Goal: Check status

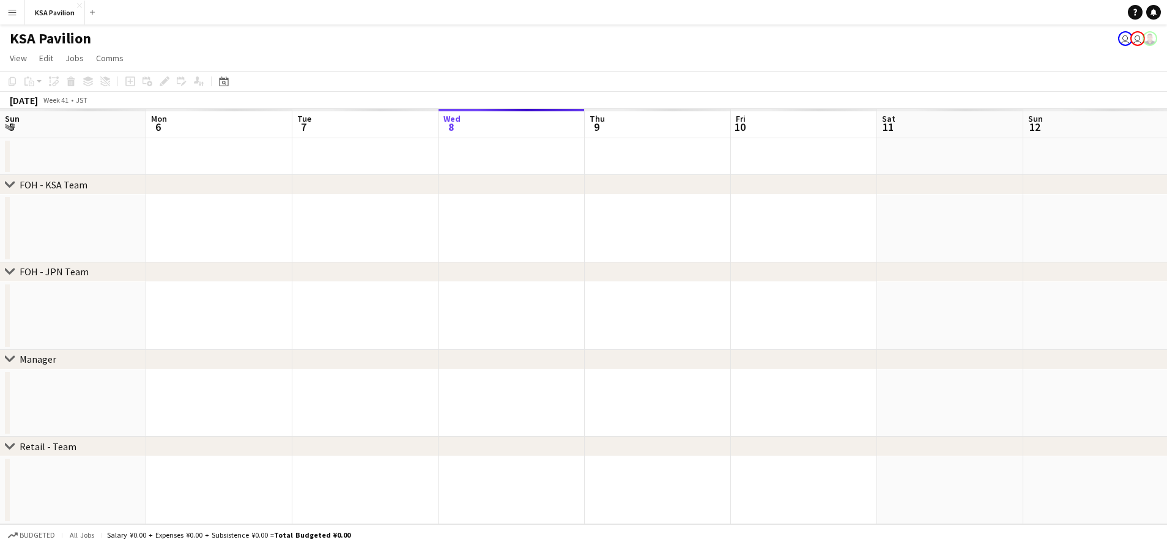
scroll to position [0, 292]
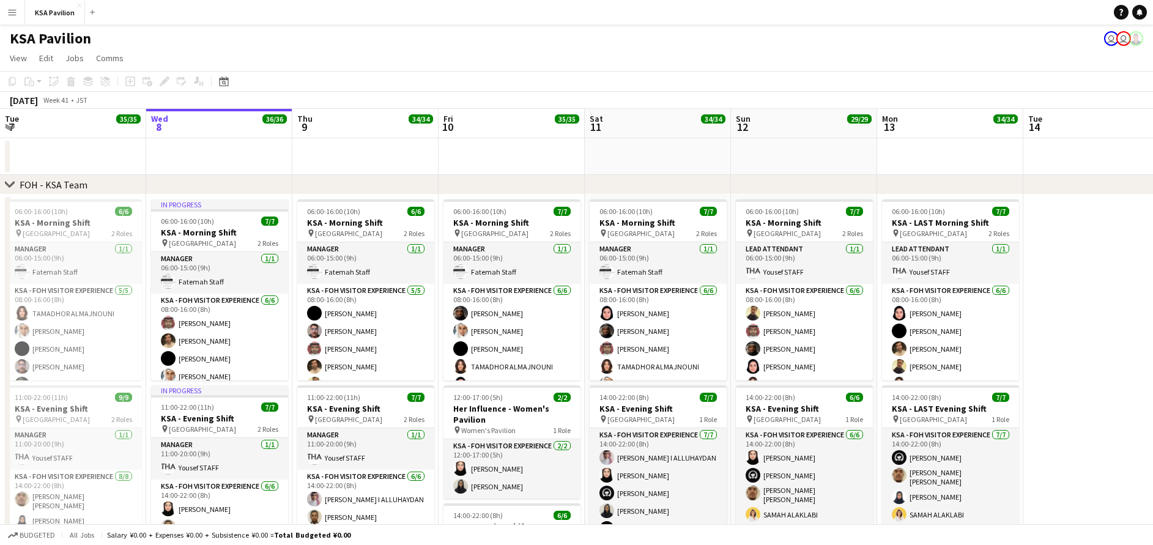
click at [9, 21] on button "Menu" at bounding box center [12, 12] width 24 height 24
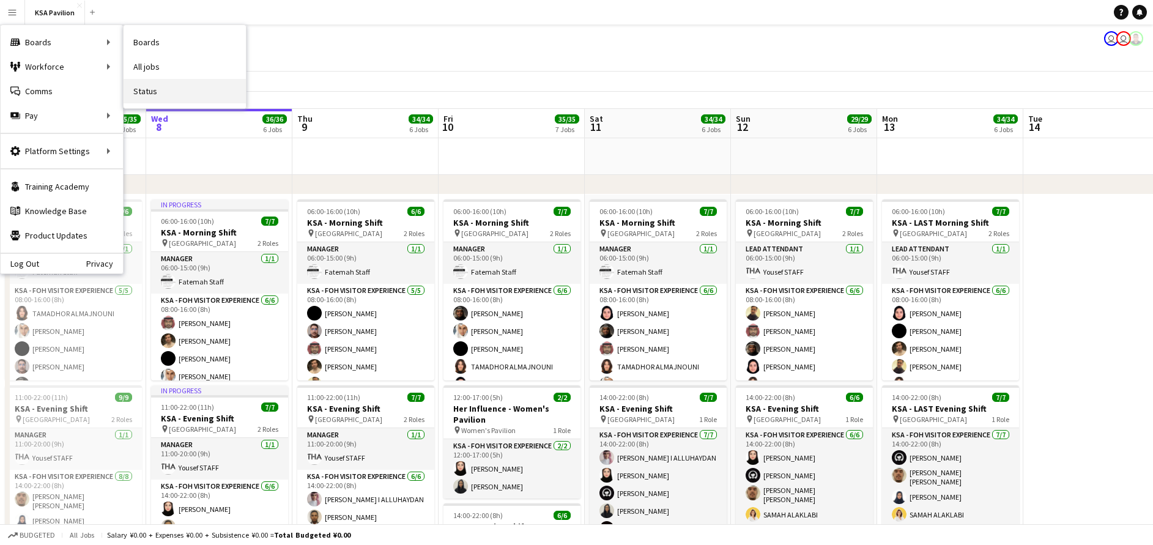
click at [168, 89] on link "Status" at bounding box center [185, 91] width 122 height 24
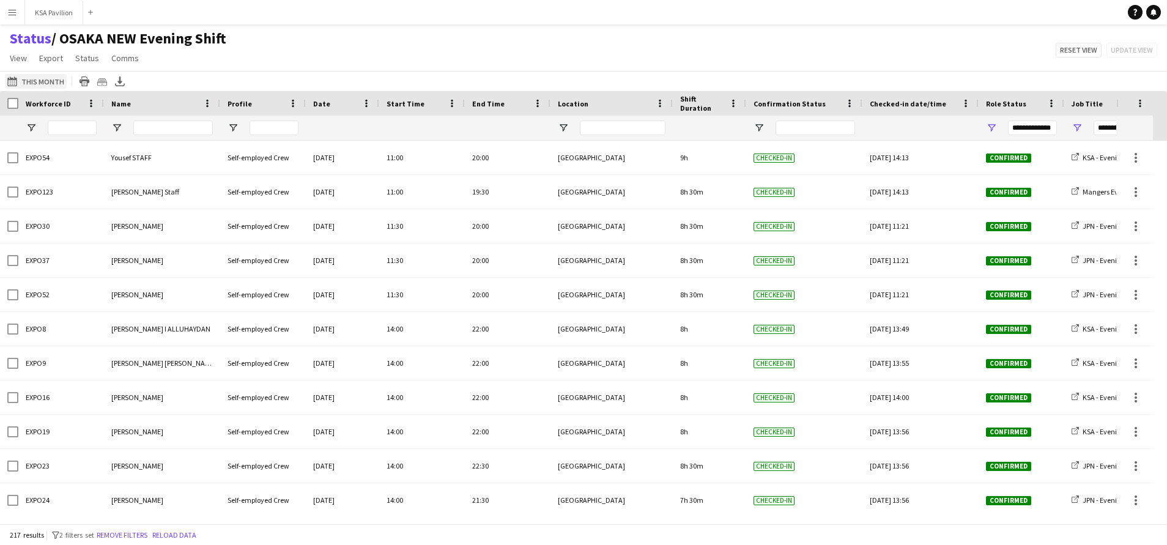
click at [27, 81] on button "[DATE] to [DATE] This Month" at bounding box center [36, 81] width 62 height 15
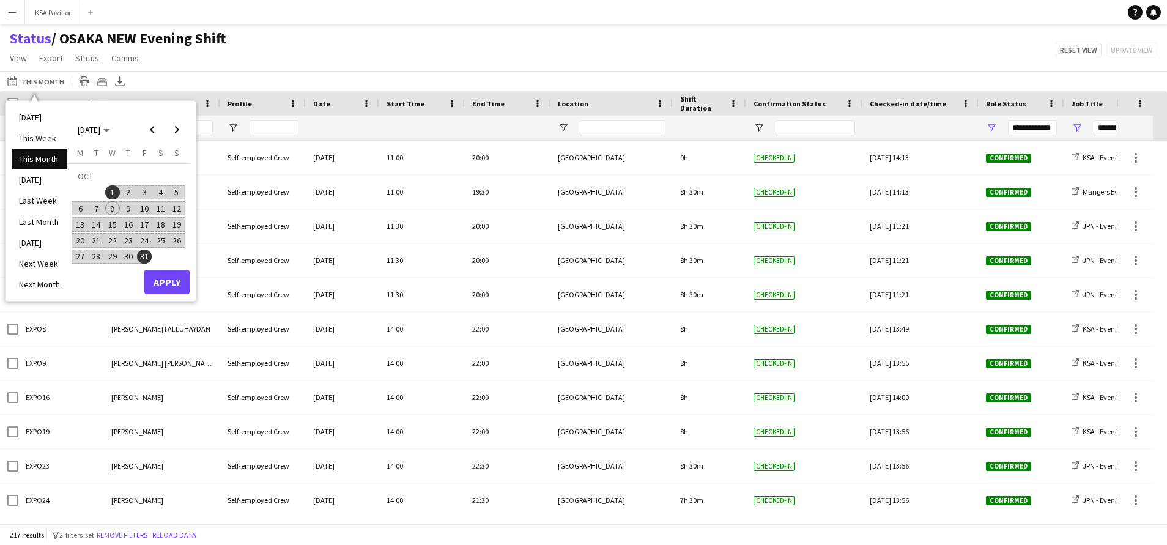
click at [110, 211] on span "8" at bounding box center [112, 208] width 15 height 15
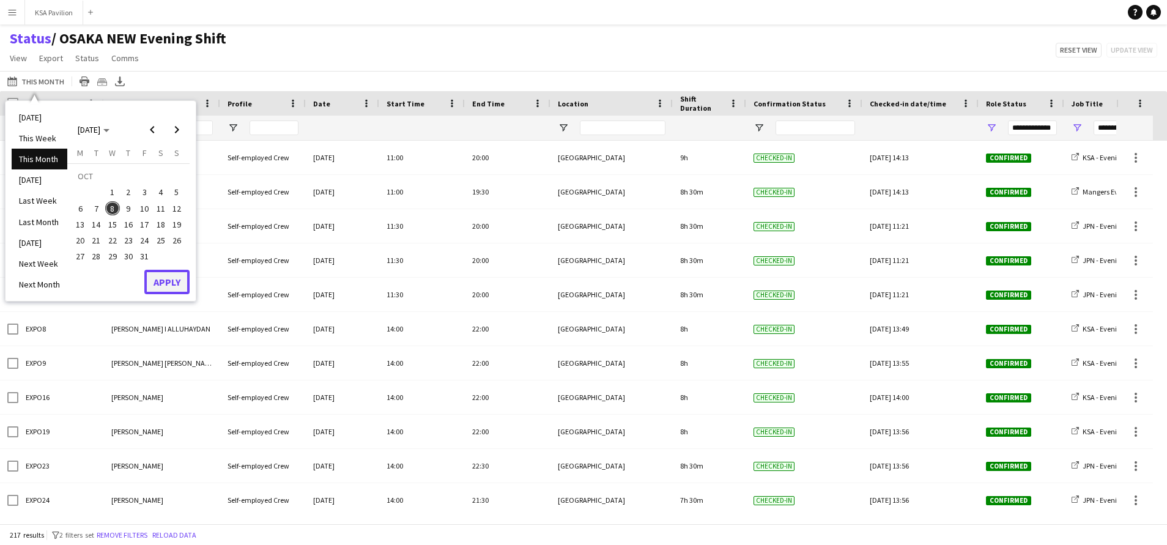
click at [173, 289] on button "Apply" at bounding box center [166, 282] width 45 height 24
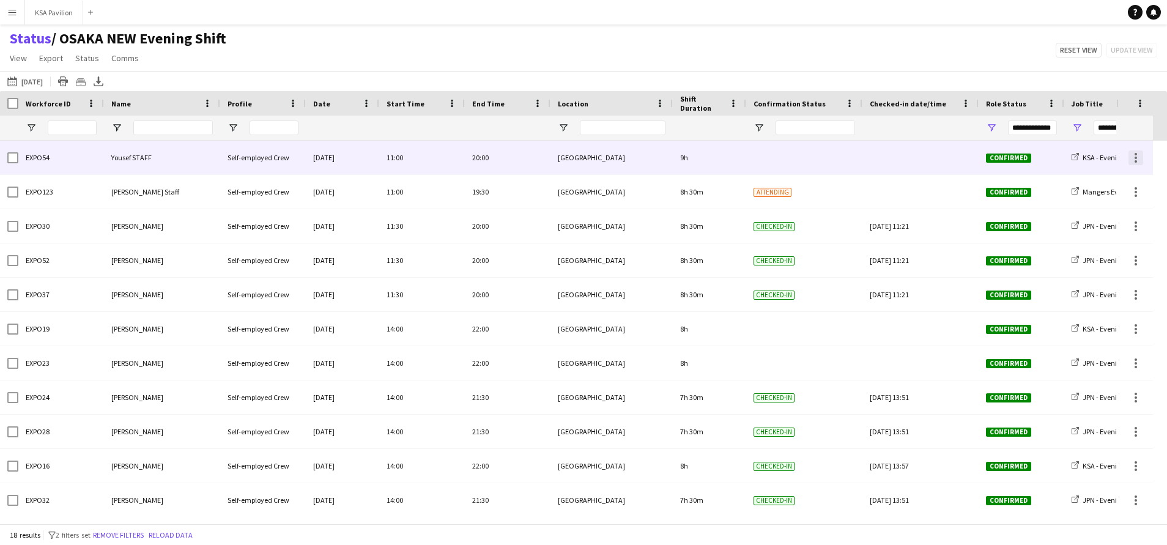
click at [1140, 162] on div at bounding box center [1136, 158] width 15 height 15
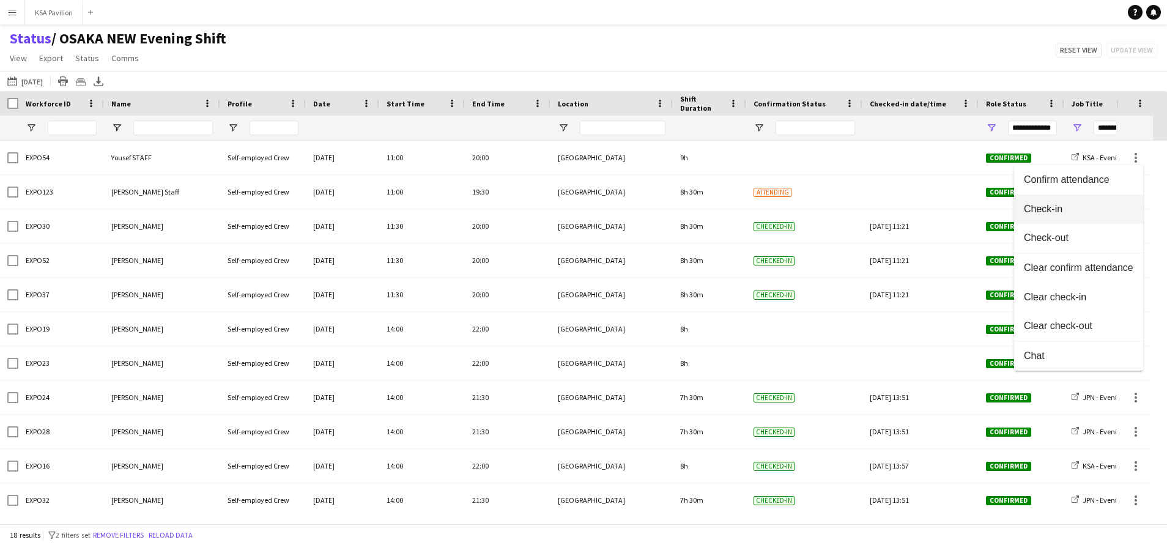
click at [1096, 209] on span "Check-in" at bounding box center [1079, 209] width 110 height 11
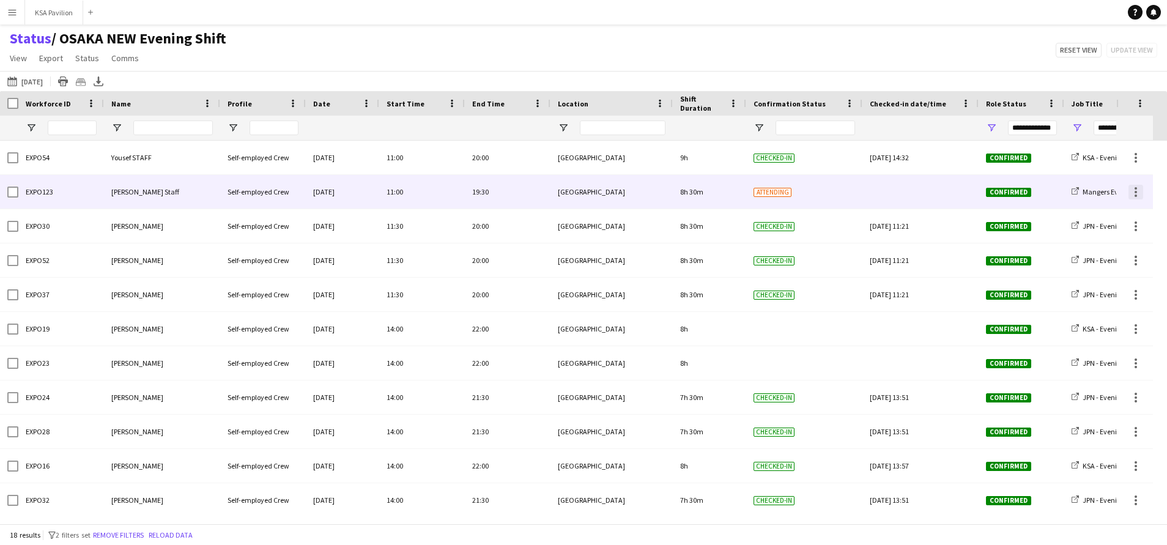
click at [1141, 194] on div at bounding box center [1136, 192] width 15 height 15
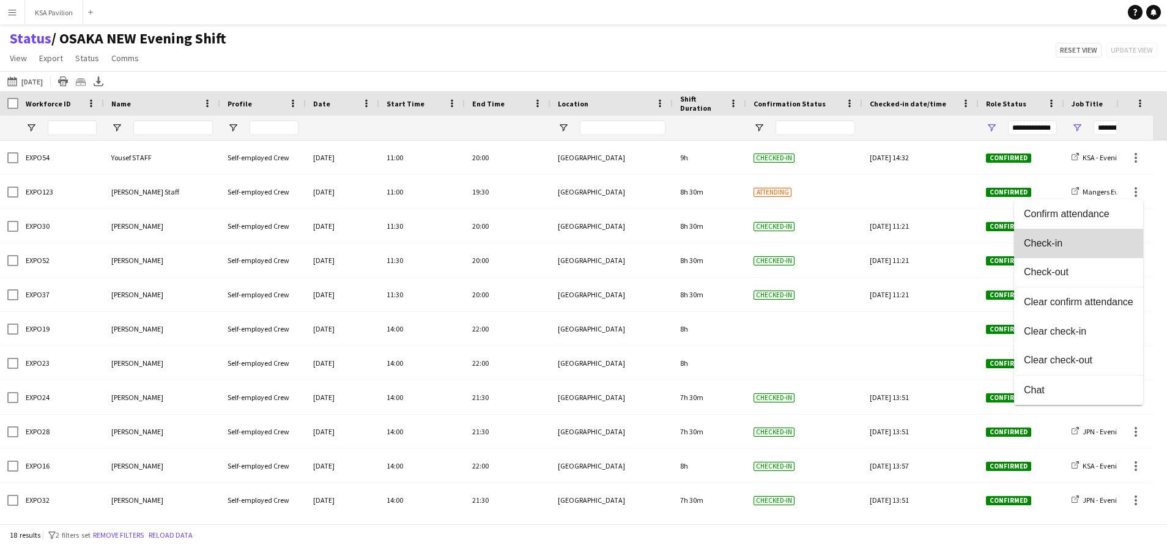
click at [1111, 236] on button "Check-in" at bounding box center [1078, 243] width 129 height 29
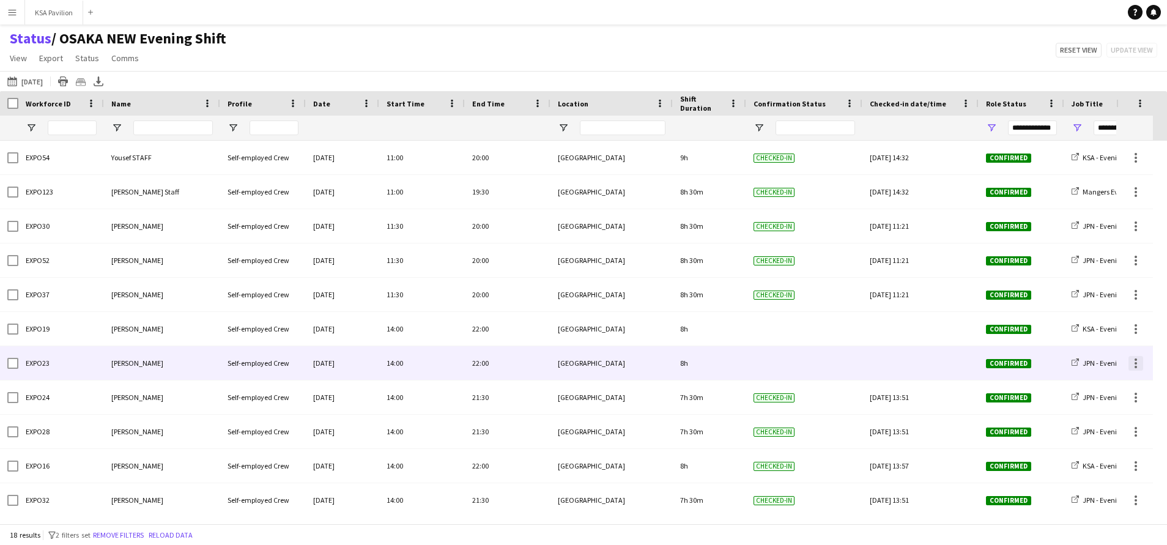
click at [1136, 366] on div at bounding box center [1136, 367] width 2 height 2
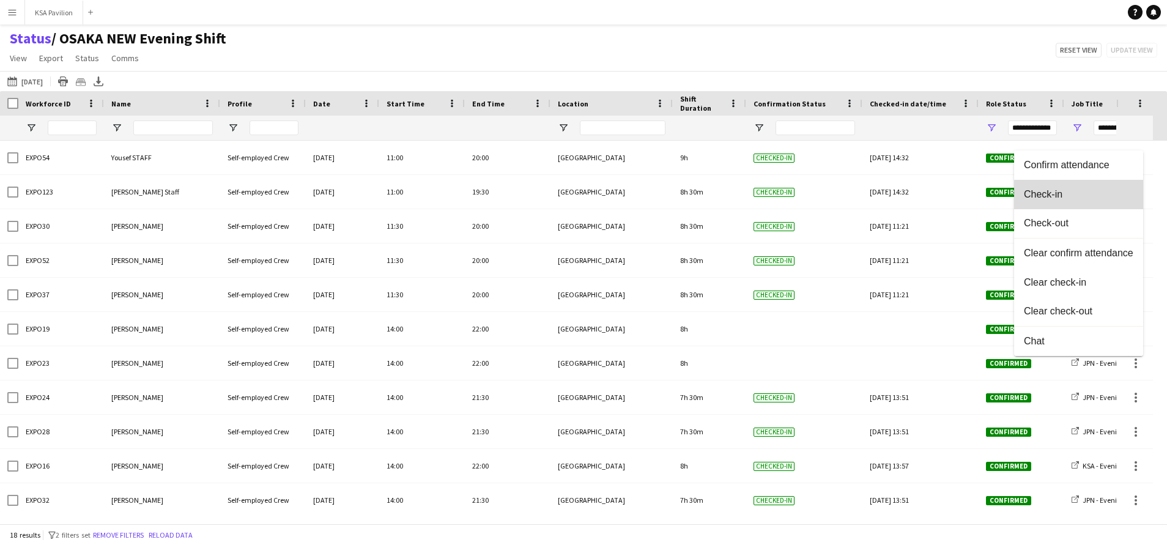
click at [1087, 199] on span "Check-in" at bounding box center [1079, 194] width 110 height 11
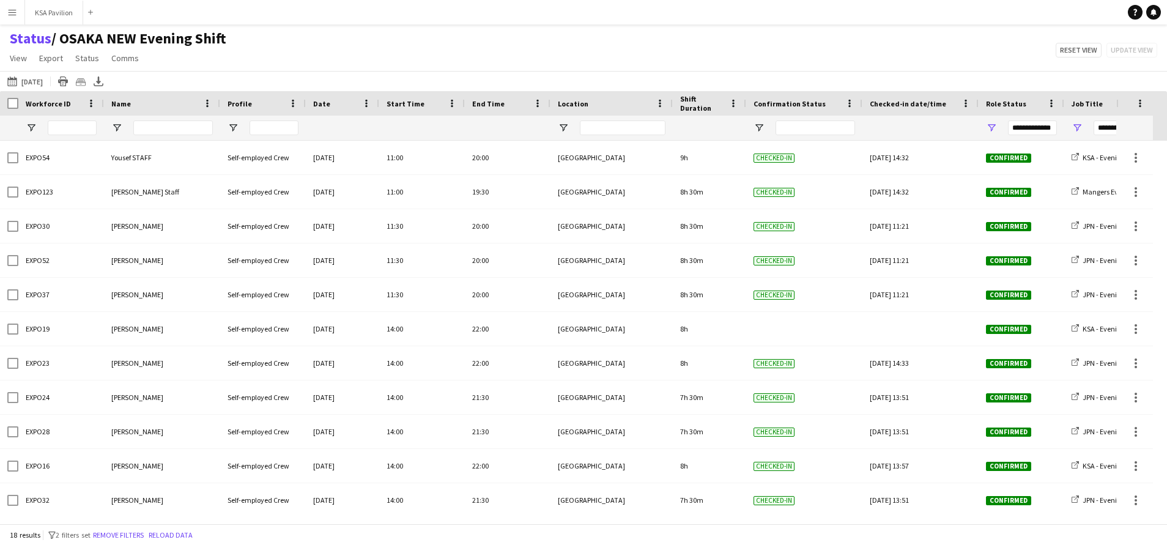
click at [107, 80] on div "[DATE] to [DATE] [DATE] [DATE] This Week This Month [DATE] Last Week Last Month…" at bounding box center [583, 81] width 1167 height 20
click at [94, 84] on icon "Export XLSX" at bounding box center [99, 81] width 10 height 10
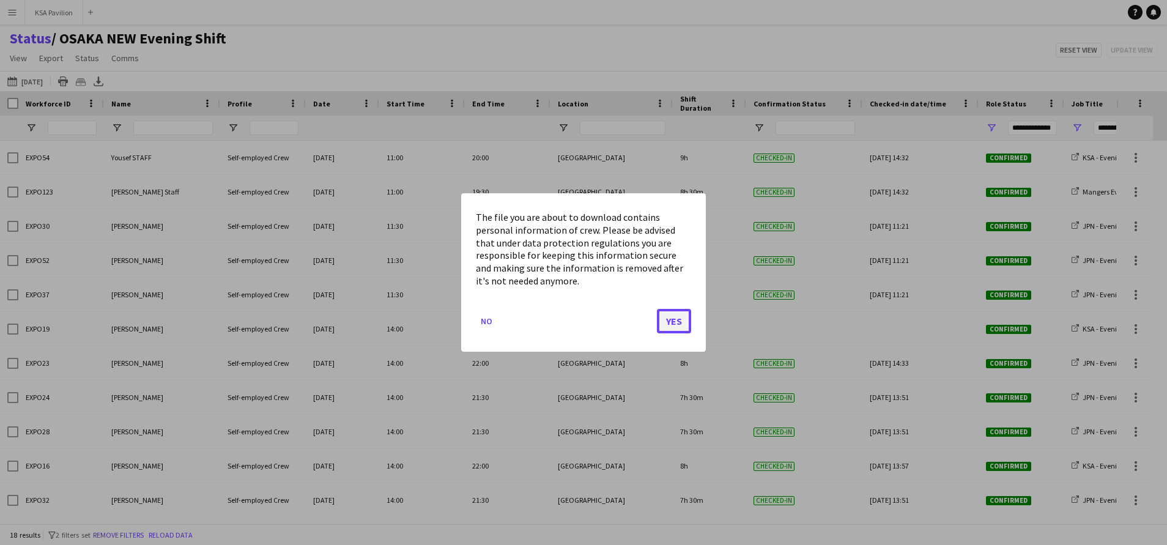
click at [668, 318] on button "Yes" at bounding box center [674, 321] width 34 height 24
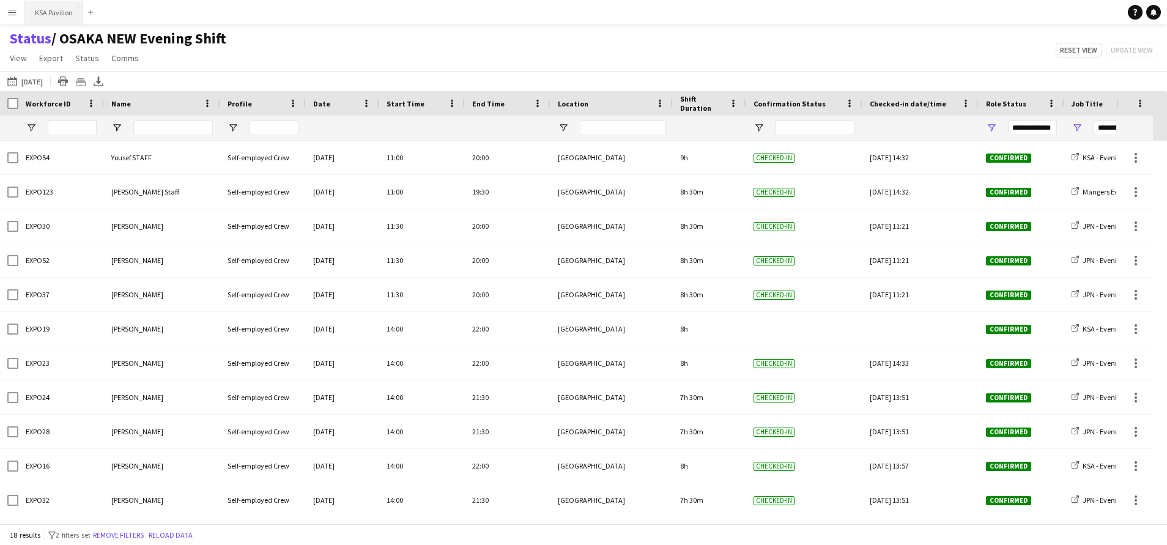
click at [49, 23] on button "KSA Pavilion Close" at bounding box center [54, 13] width 58 height 24
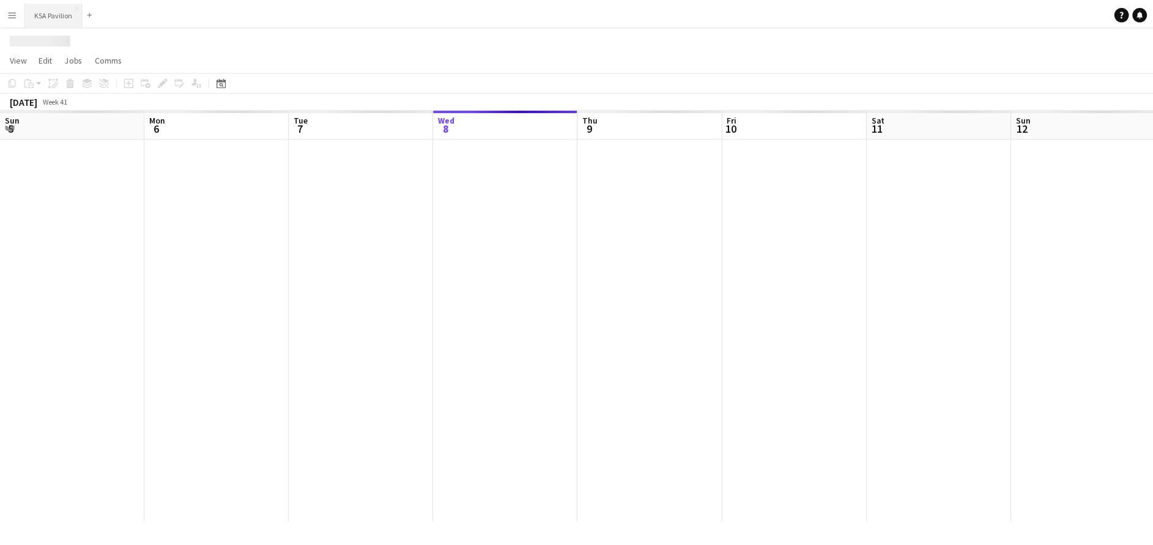
scroll to position [0, 292]
click at [51, 26] on div at bounding box center [583, 35] width 1167 height 23
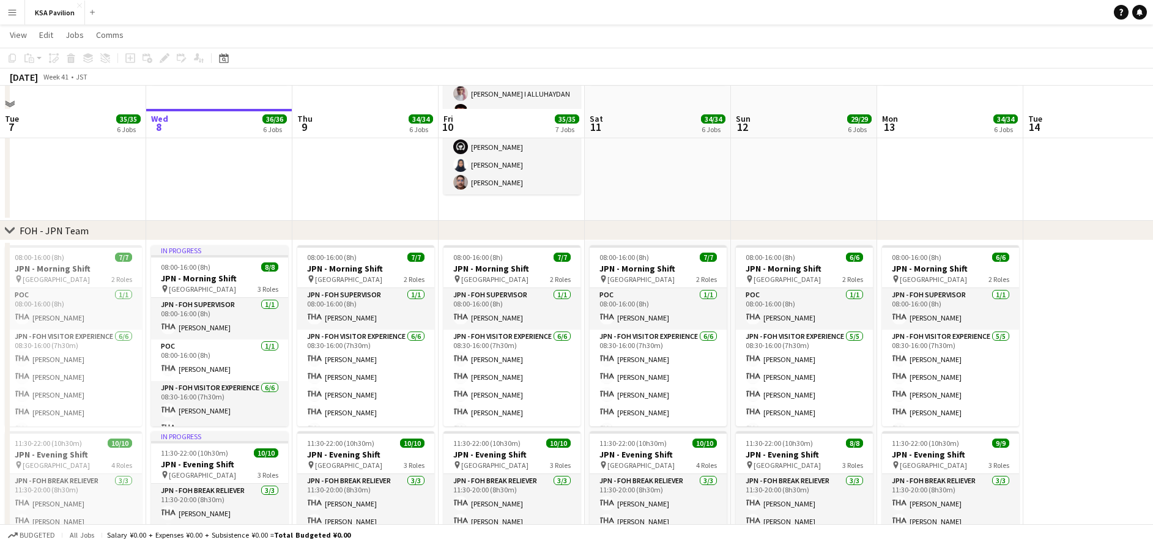
scroll to position [521, 0]
